Goal: Information Seeking & Learning: Learn about a topic

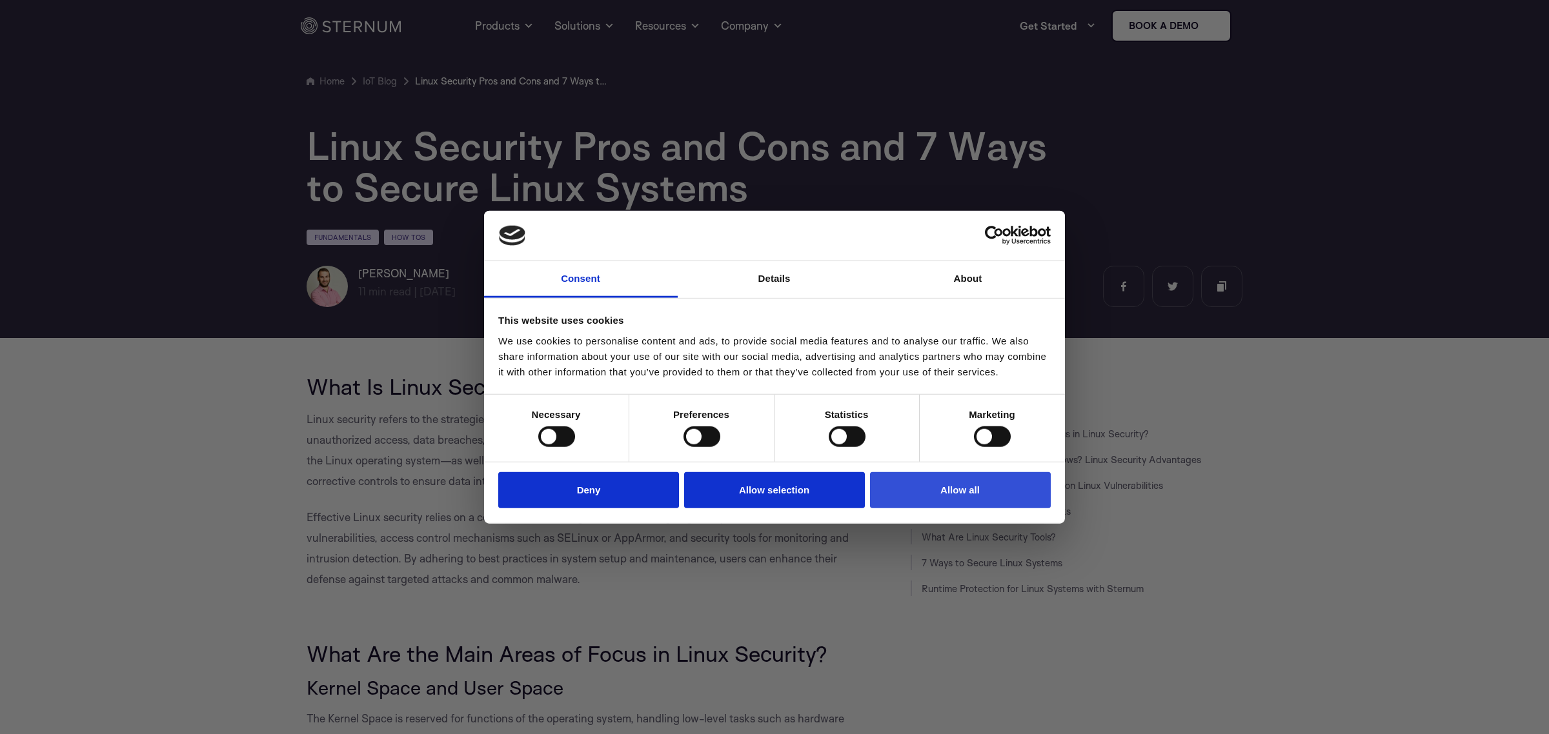
click at [946, 498] on button "Allow all" at bounding box center [960, 490] width 181 height 37
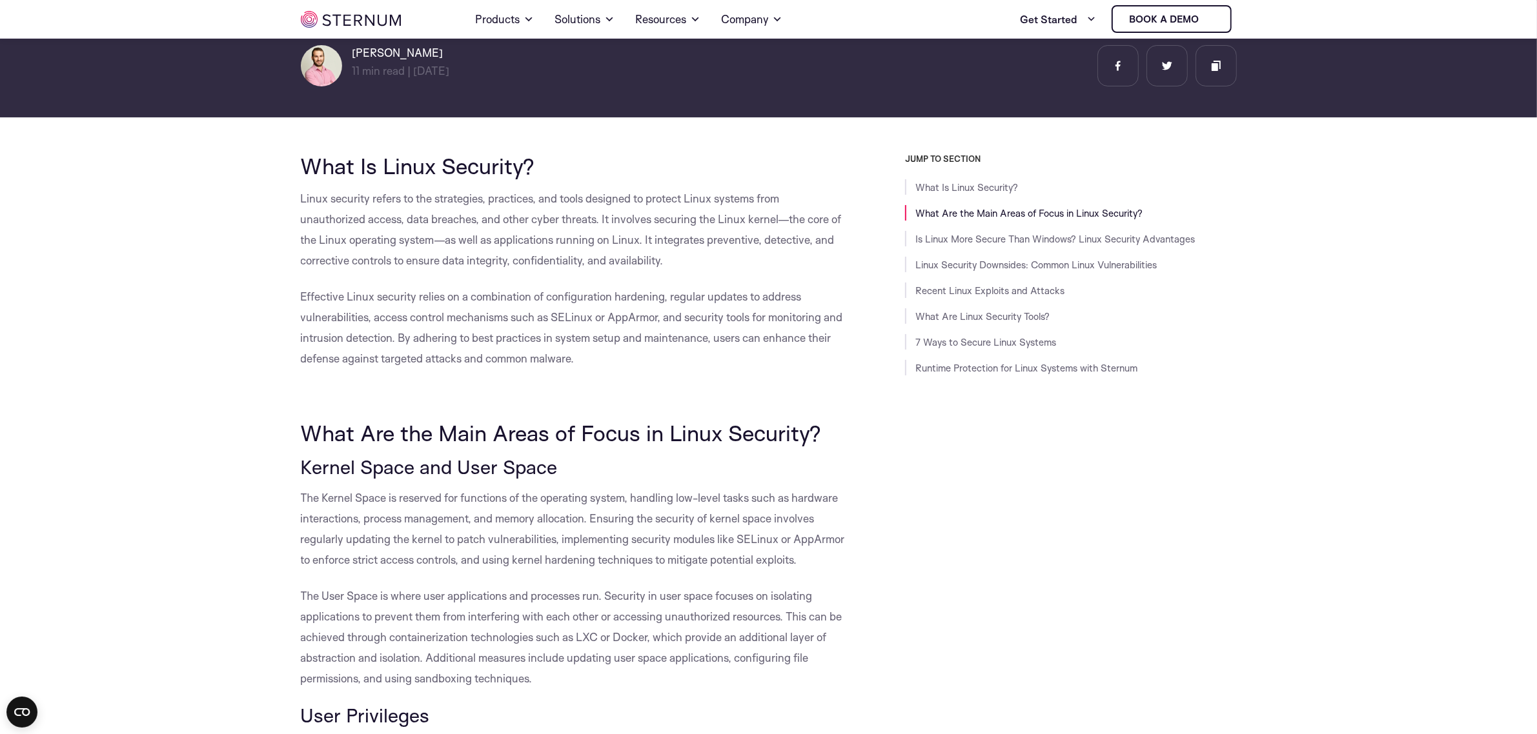
scroll to position [233, 0]
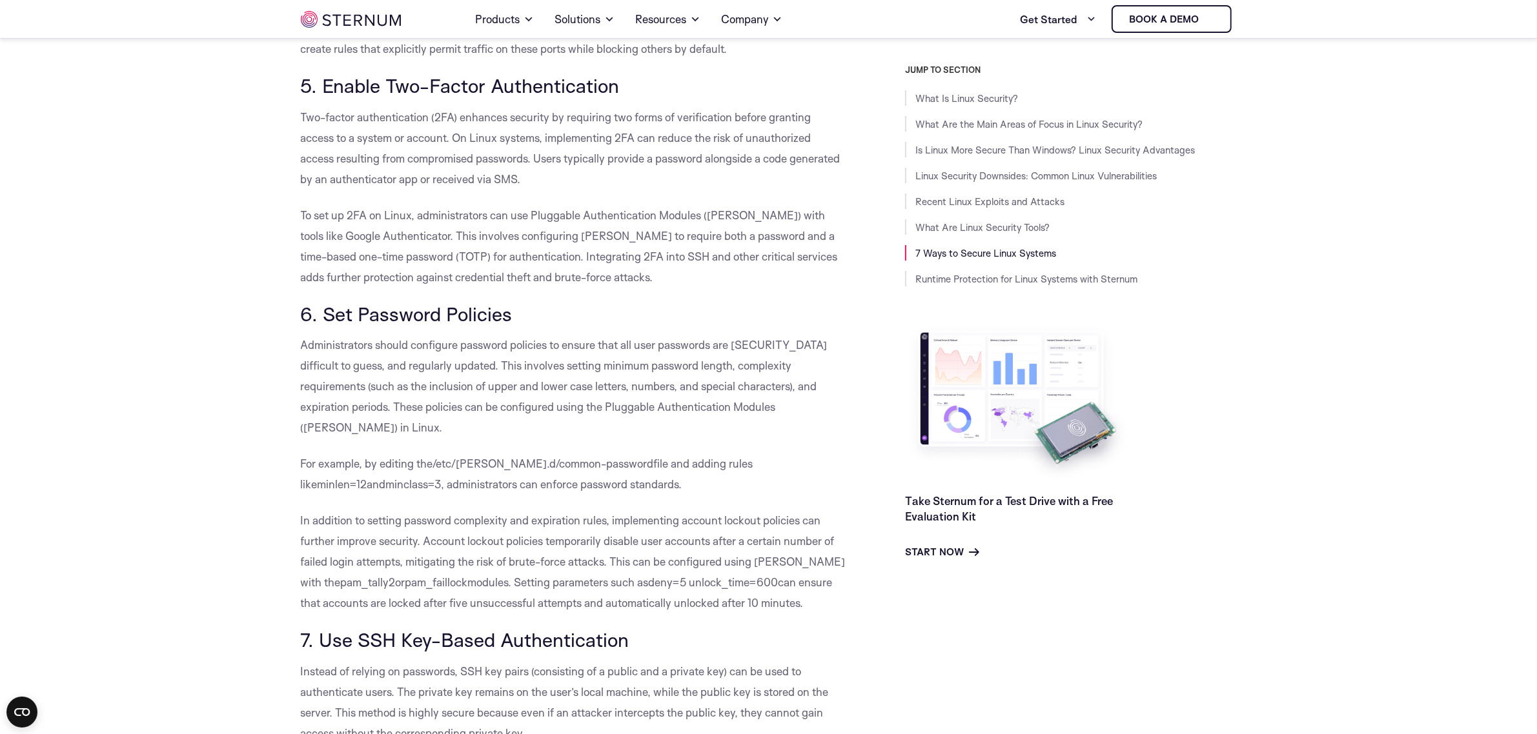
scroll to position [6162, 0]
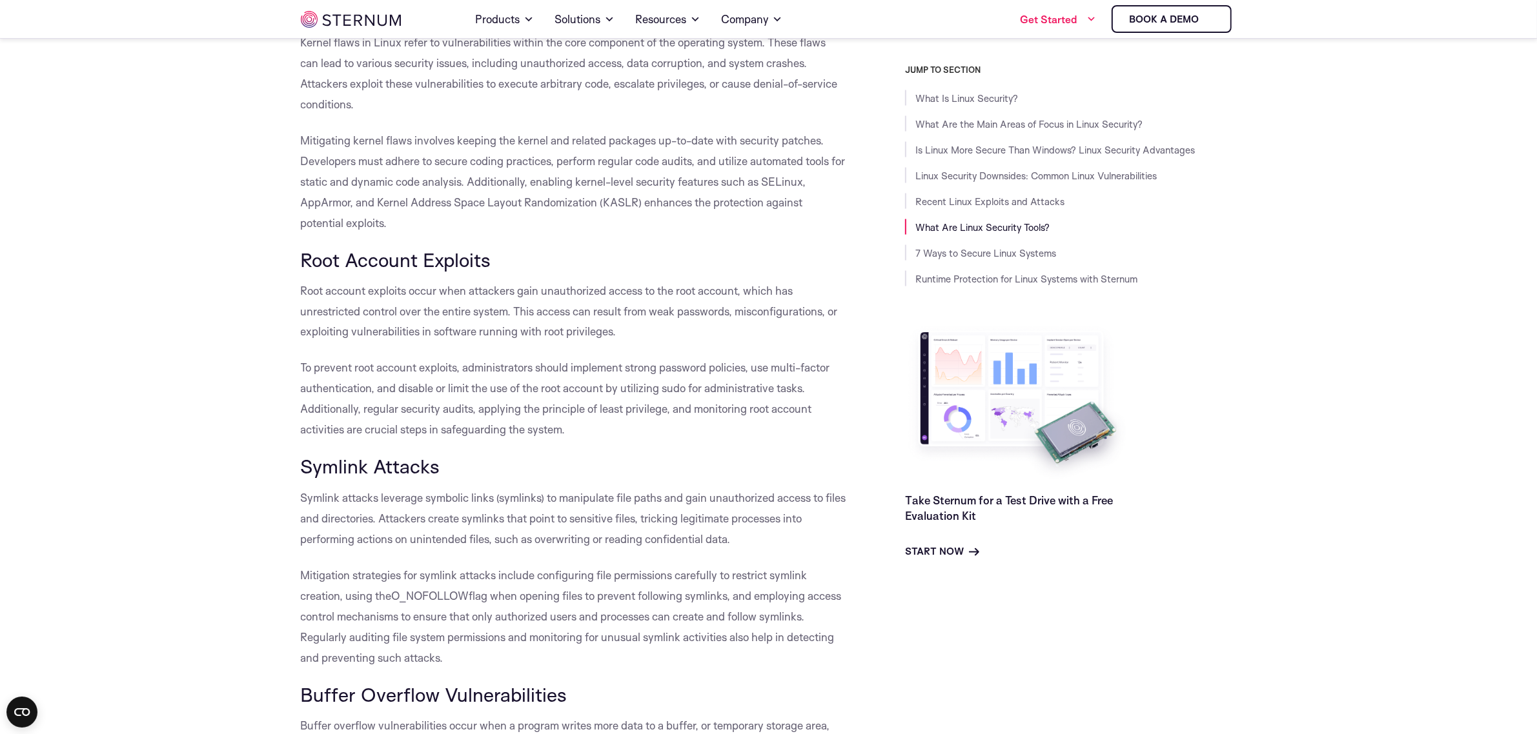
scroll to position [4482, 0]
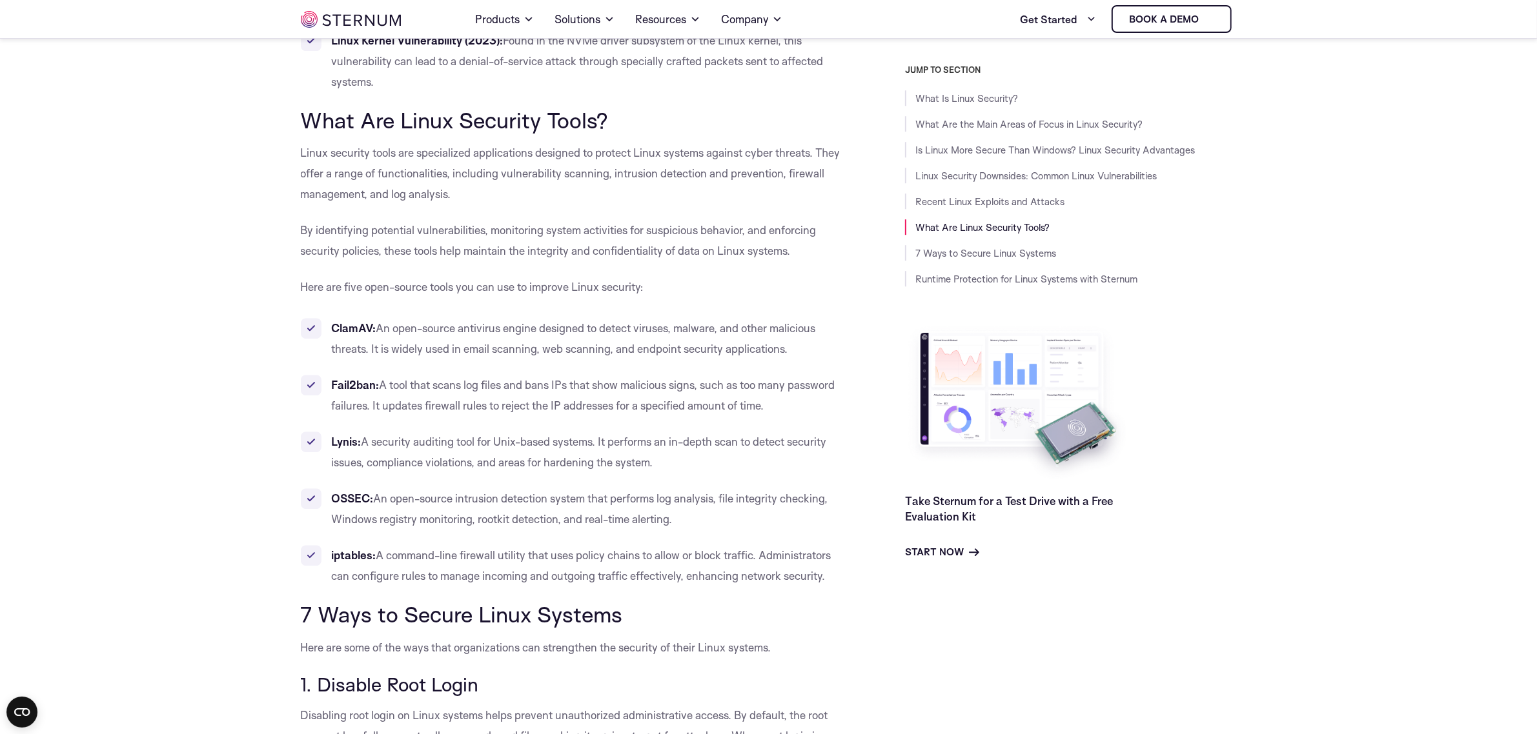
scroll to position [4724, 0]
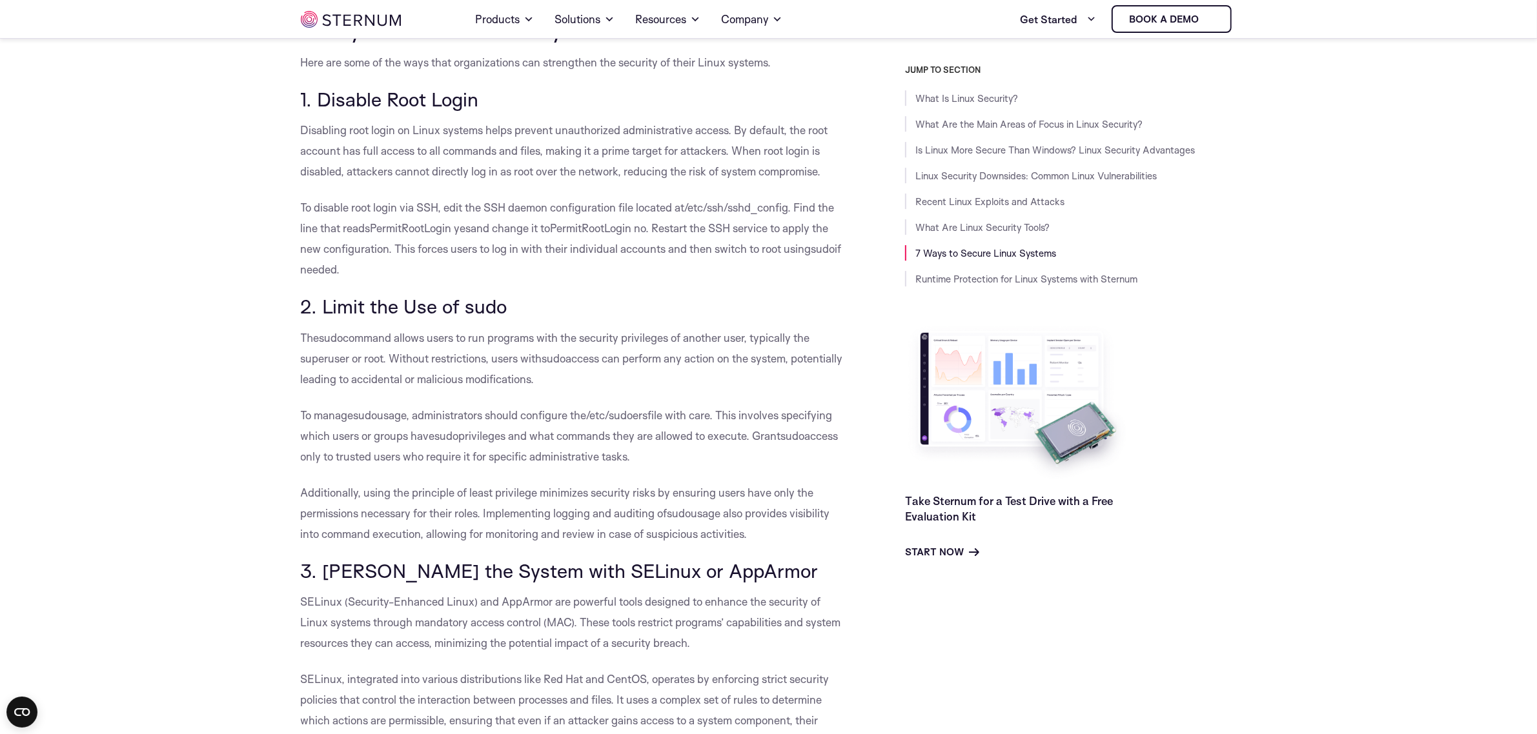
scroll to position [5289, 0]
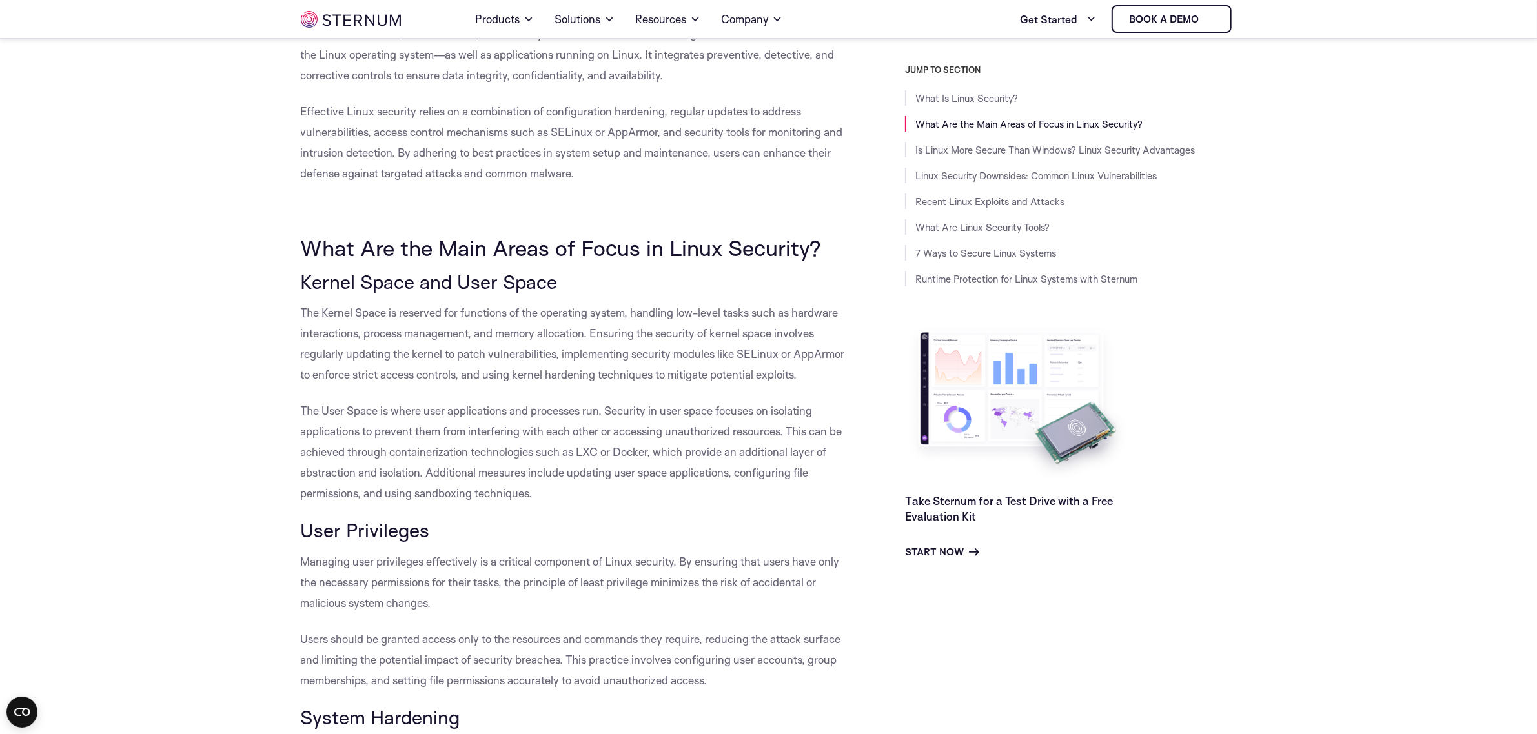
scroll to position [554, 0]
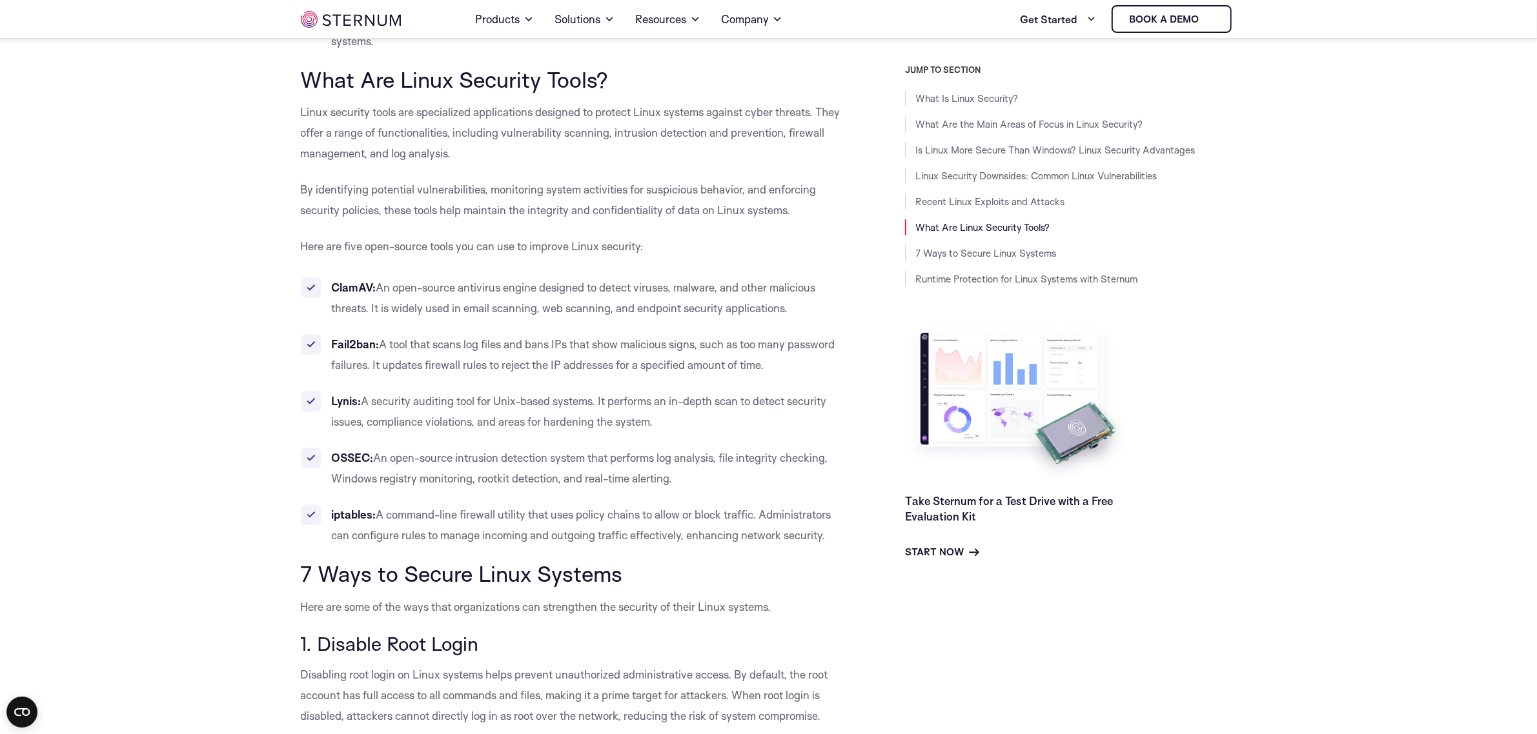
scroll to position [4668, 0]
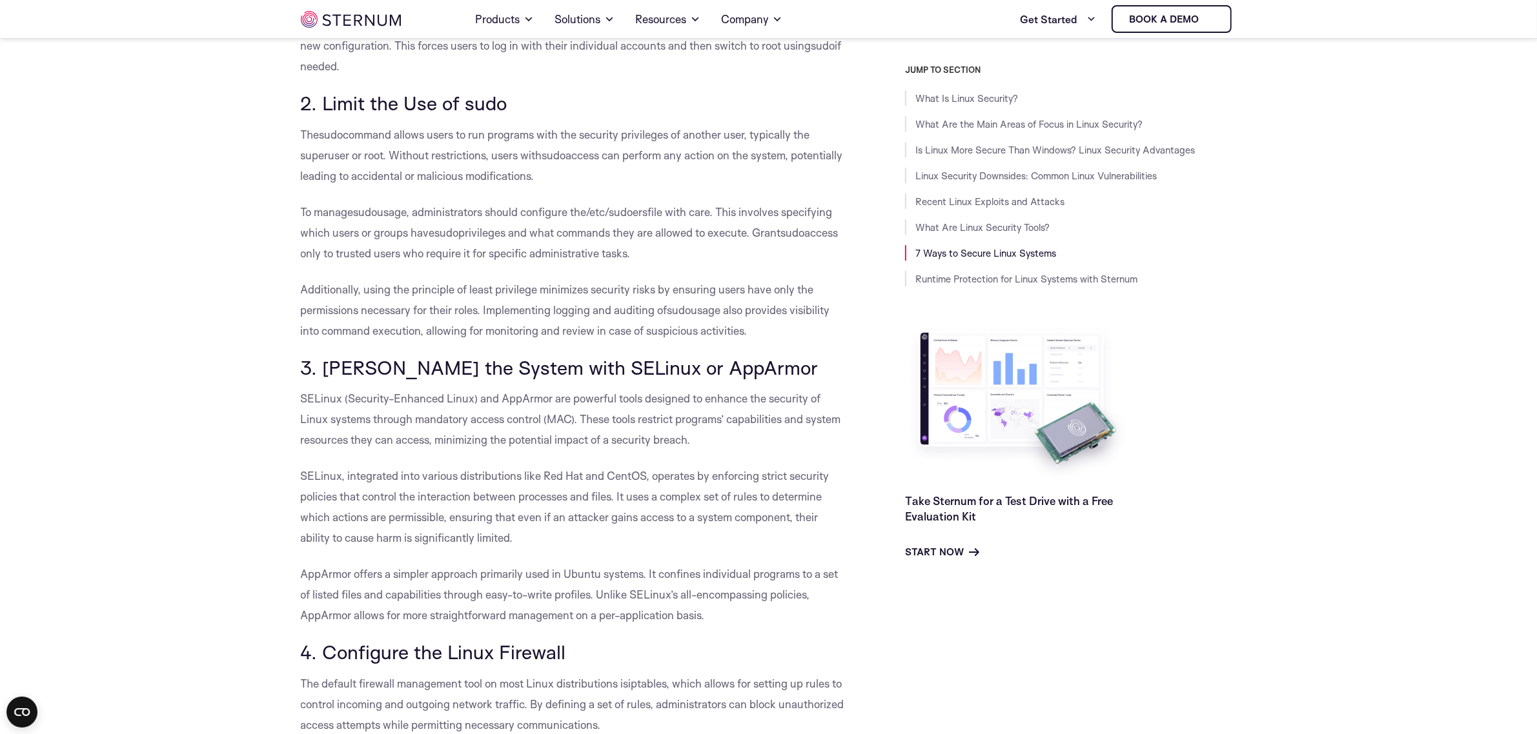
scroll to position [5631, 0]
